Goal: Task Accomplishment & Management: Use online tool/utility

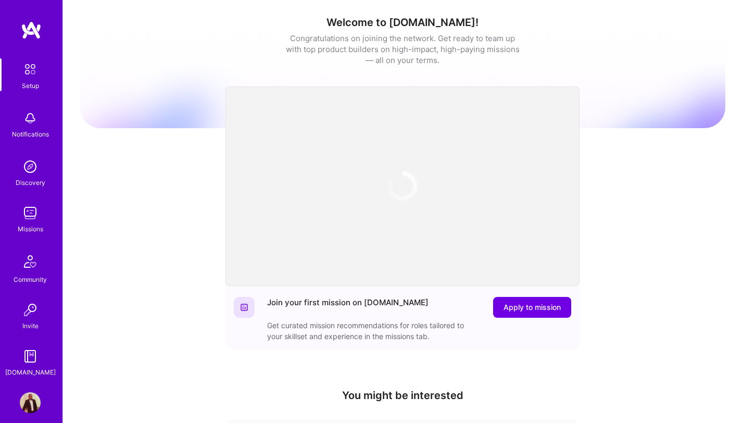
click at [33, 221] on img at bounding box center [30, 213] width 21 height 21
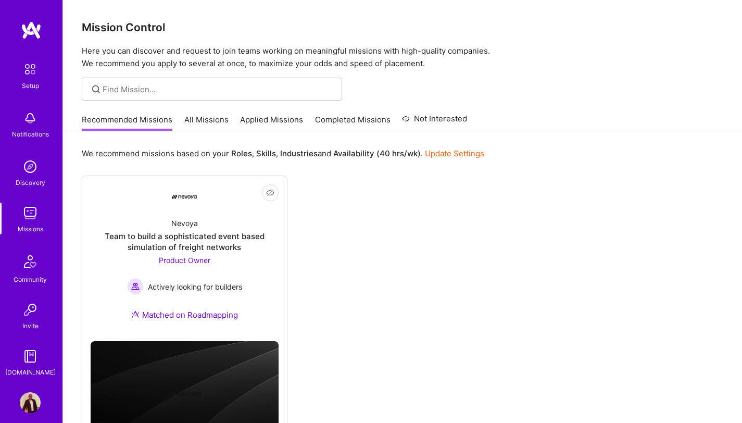
click at [213, 124] on link "All Missions" at bounding box center [206, 122] width 44 height 17
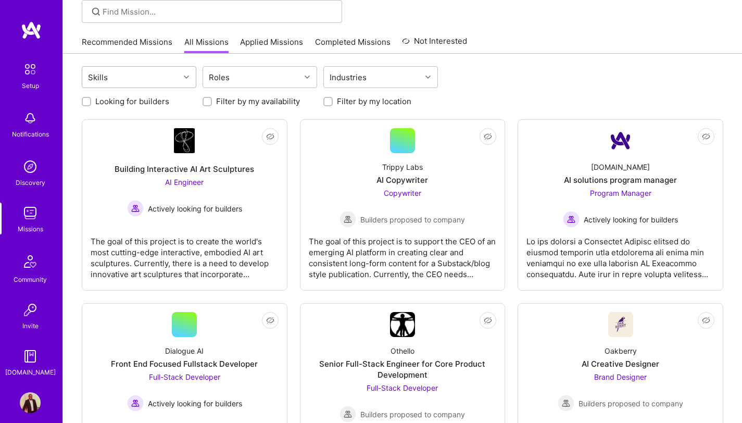
scroll to position [87, 0]
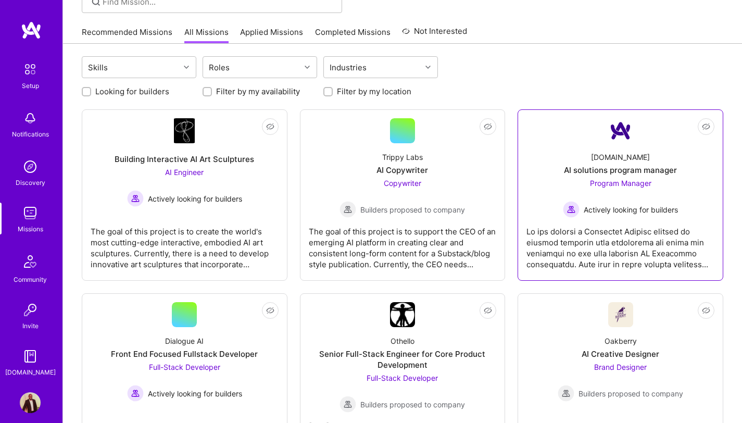
click at [606, 231] on div at bounding box center [620, 244] width 188 height 52
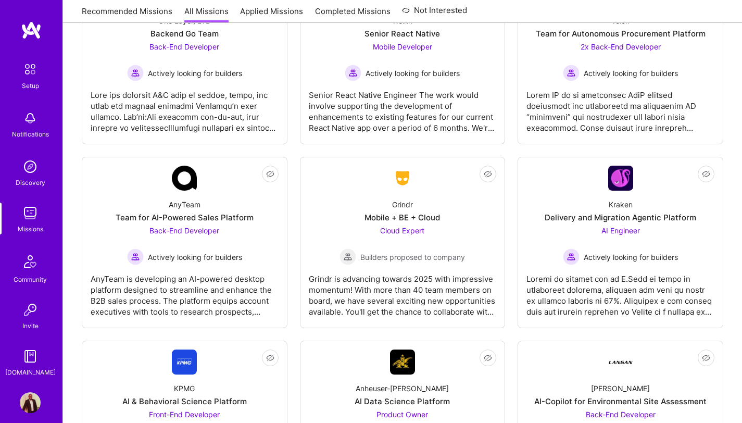
scroll to position [2633, 0]
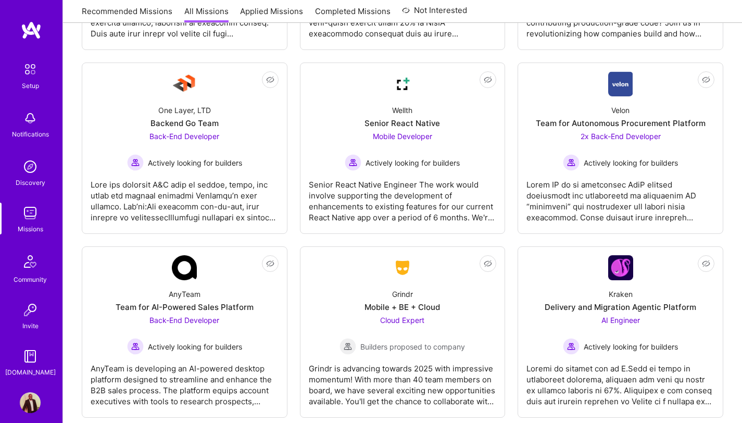
click at [36, 74] on img at bounding box center [30, 69] width 22 height 22
